Goal: Task Accomplishment & Management: Manage account settings

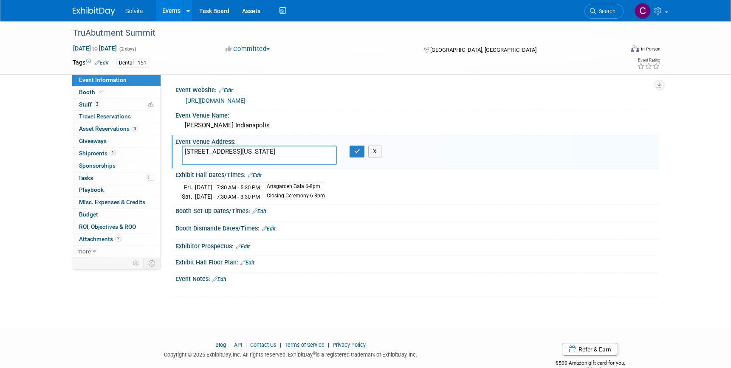
click at [343, 230] on div "Booth Dismantle Dates/Times: Edit" at bounding box center [418, 227] width 484 height 11
click at [264, 211] on link "Edit" at bounding box center [259, 212] width 14 height 6
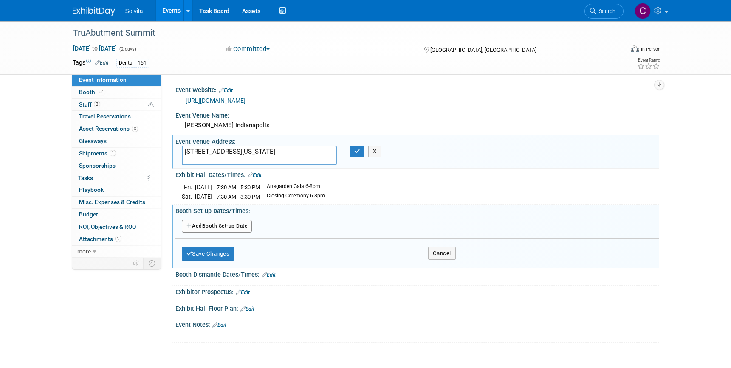
click at [213, 222] on button "Add Another Booth Set-up Date" at bounding box center [217, 226] width 71 height 13
select select "8"
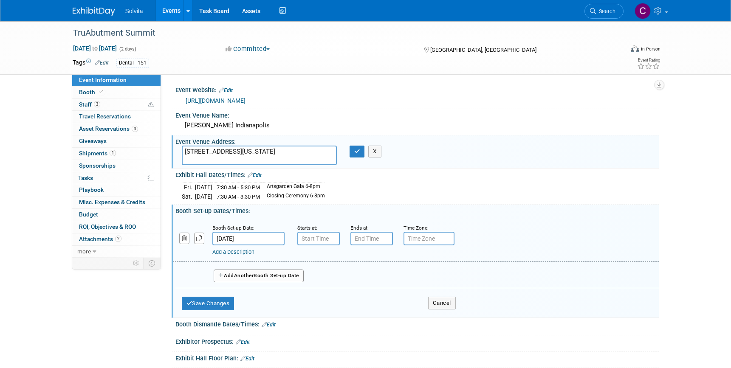
click at [241, 233] on input "[DATE]" at bounding box center [249, 239] width 72 height 14
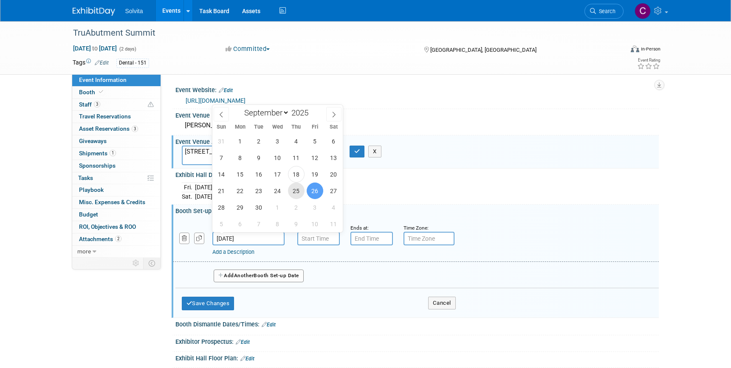
click at [293, 193] on span "25" at bounding box center [296, 191] width 17 height 17
type input "[DATE]"
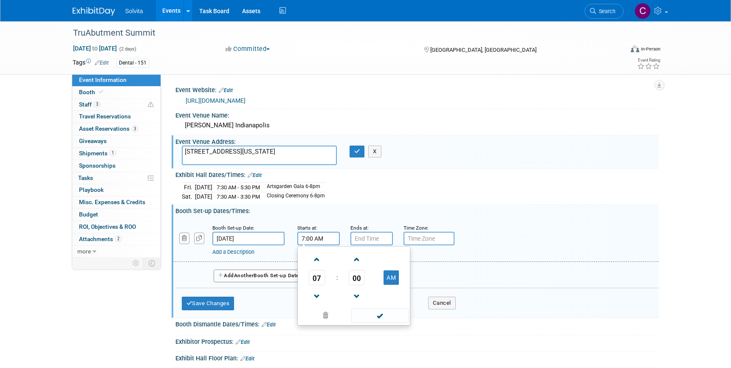
click at [317, 238] on input "7:00 AM" at bounding box center [319, 239] width 43 height 14
click at [320, 281] on span "07" at bounding box center [317, 277] width 16 height 15
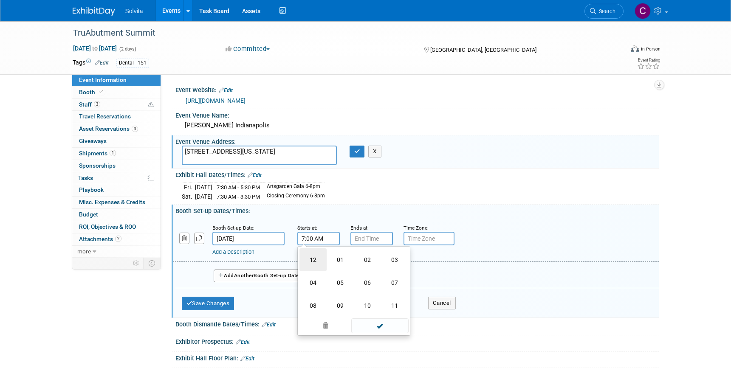
click at [316, 262] on td "12" at bounding box center [313, 260] width 27 height 23
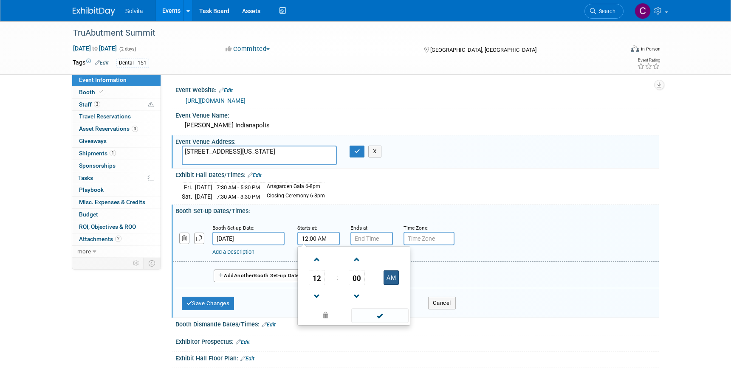
click at [390, 272] on button "AM" at bounding box center [391, 278] width 15 height 14
type input "12:00 PM"
type input "7:00 PM"
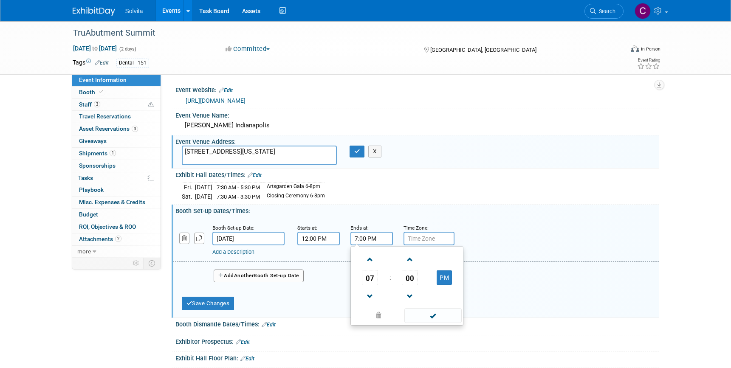
click at [372, 240] on input "7:00 PM" at bounding box center [372, 239] width 43 height 14
click at [438, 318] on span at bounding box center [433, 316] width 57 height 15
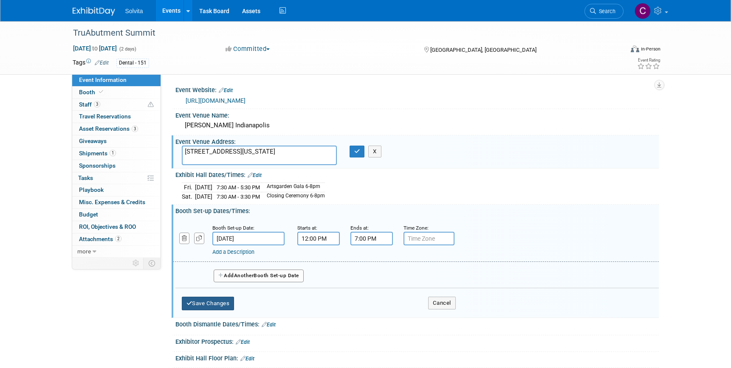
click at [225, 301] on button "Save Changes" at bounding box center [208, 304] width 53 height 14
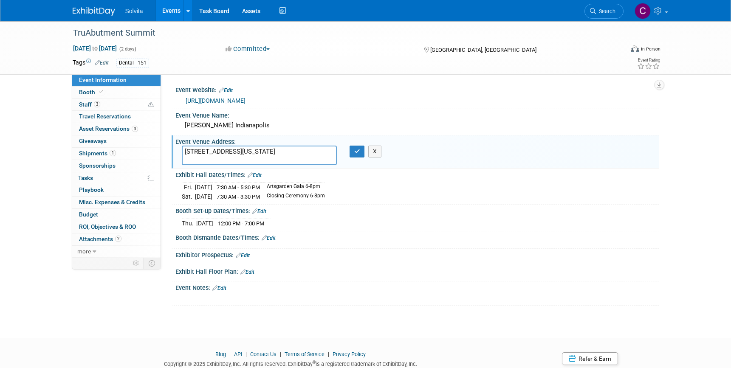
click at [274, 236] on link "Edit" at bounding box center [269, 238] width 14 height 6
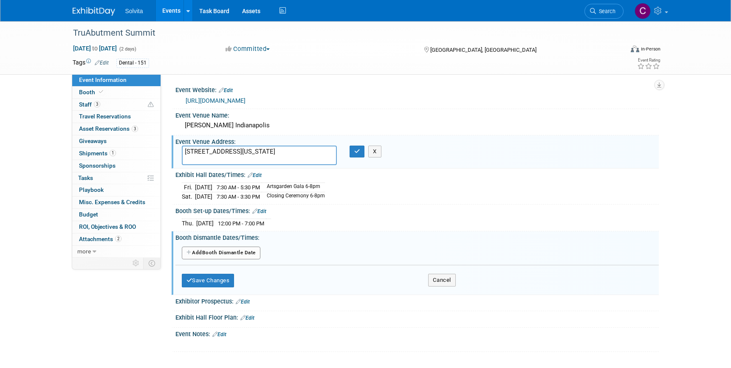
drag, startPoint x: 225, startPoint y: 253, endPoint x: 313, endPoint y: 281, distance: 92.1
click at [317, 281] on div "Save Changes Cancel" at bounding box center [319, 279] width 274 height 26
click at [241, 250] on button "Add Another Booth Dismantle Date" at bounding box center [221, 253] width 79 height 13
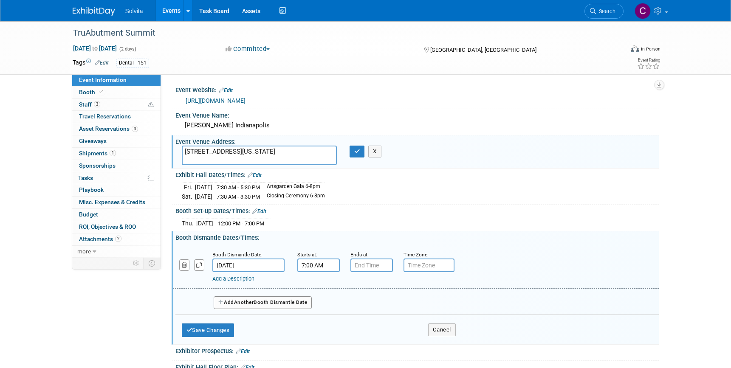
click at [317, 268] on input "7:00 AM" at bounding box center [319, 266] width 43 height 14
click at [318, 306] on span "07" at bounding box center [317, 304] width 16 height 15
click at [307, 266] on input "7:00 AM" at bounding box center [319, 266] width 43 height 14
click at [309, 265] on input "7:00 AM" at bounding box center [319, 266] width 43 height 14
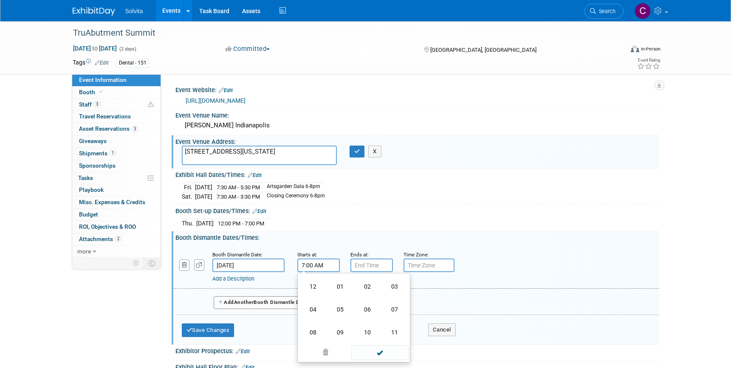
click at [309, 265] on input "7:00 AM" at bounding box center [319, 266] width 43 height 14
drag, startPoint x: 305, startPoint y: 266, endPoint x: 299, endPoint y: 265, distance: 6.2
click at [299, 265] on input "7:30AM" at bounding box center [319, 266] width 43 height 14
click at [320, 265] on input "5:30AM" at bounding box center [319, 266] width 43 height 14
drag, startPoint x: 314, startPoint y: 265, endPoint x: 320, endPoint y: 264, distance: 5.6
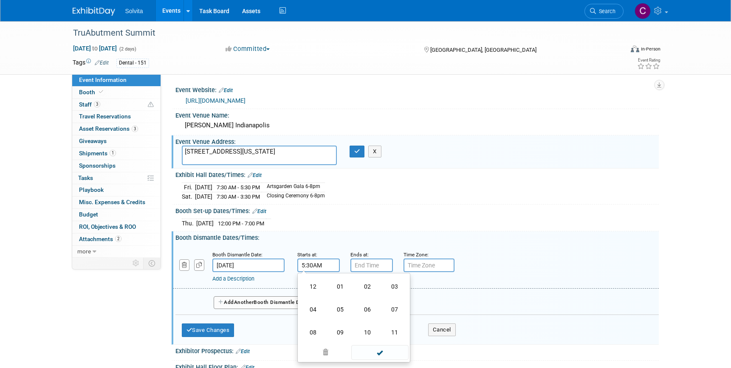
click at [320, 264] on input "5:30AM" at bounding box center [319, 266] width 43 height 14
type input "5:30 PM"
type input "7:00 PM"
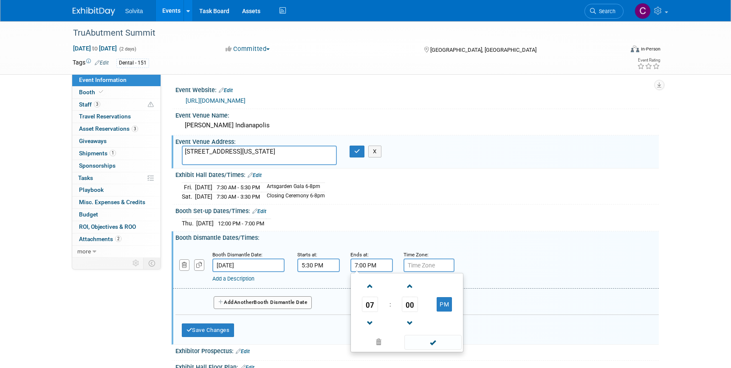
drag, startPoint x: 434, startPoint y: 348, endPoint x: 432, endPoint y: 344, distance: 4.4
click at [434, 348] on span at bounding box center [433, 342] width 57 height 15
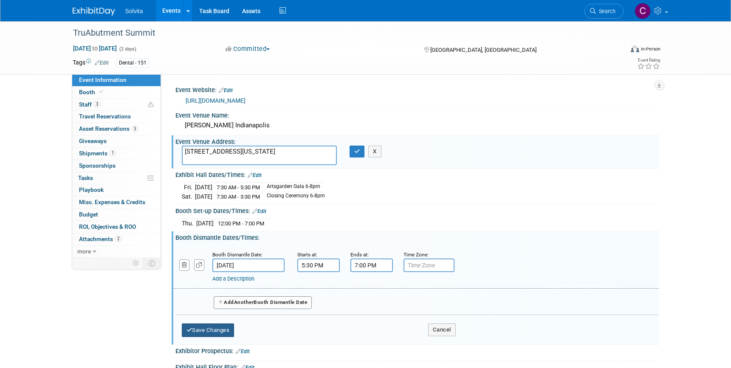
click at [221, 327] on button "Save Changes" at bounding box center [208, 331] width 53 height 14
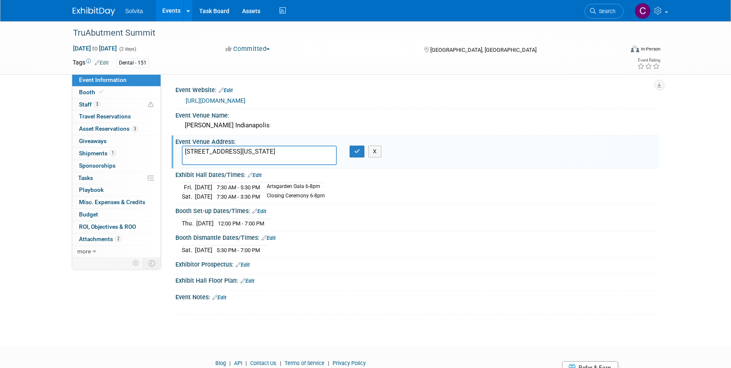
drag, startPoint x: 443, startPoint y: 258, endPoint x: 428, endPoint y: 228, distance: 33.5
click at [443, 258] on div "Exhibitor Prospectus: Edit" at bounding box center [418, 263] width 484 height 11
click at [357, 150] on icon "button" at bounding box center [357, 152] width 6 height 6
